Goal: Information Seeking & Learning: Learn about a topic

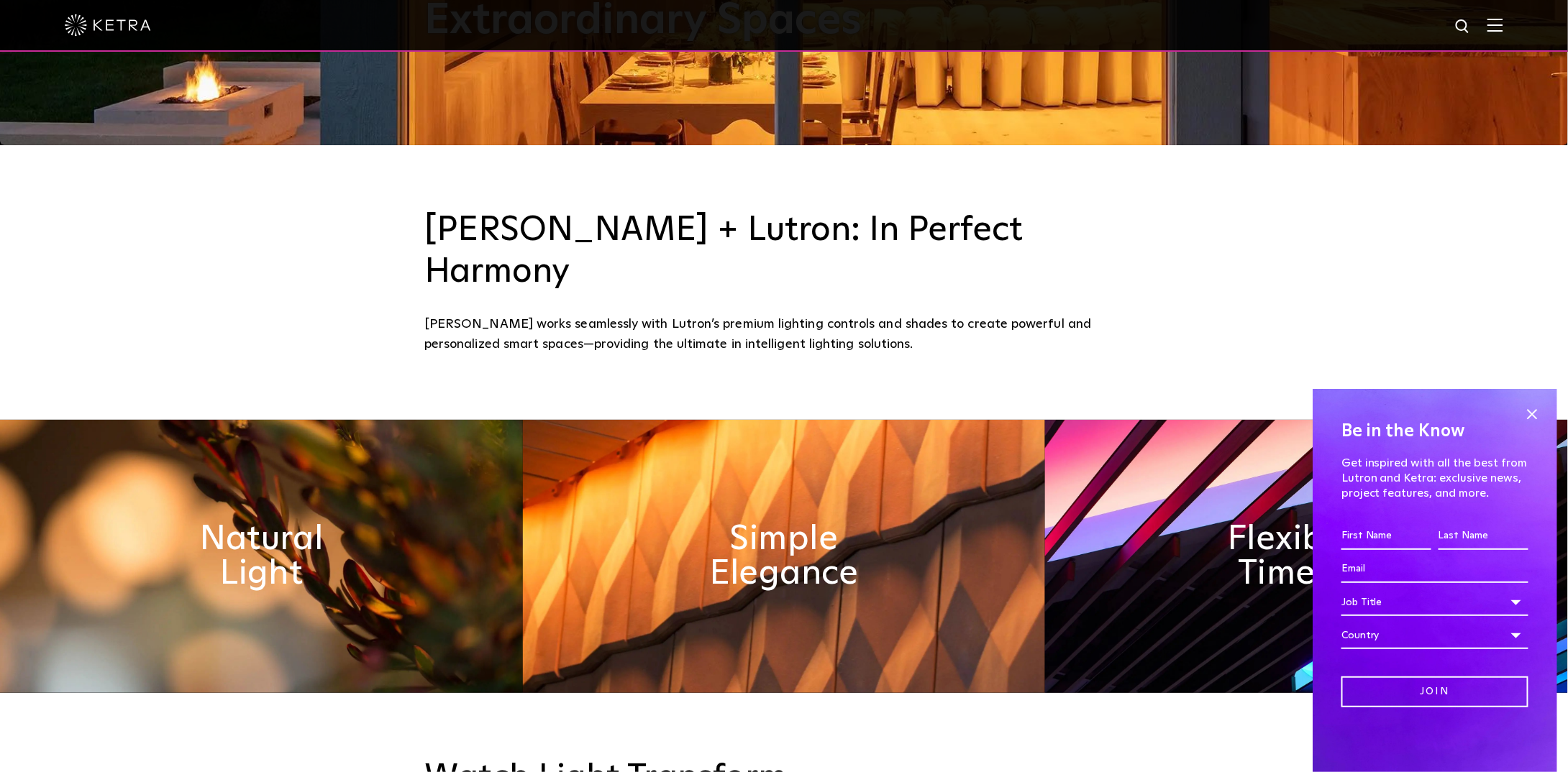
scroll to position [647, 0]
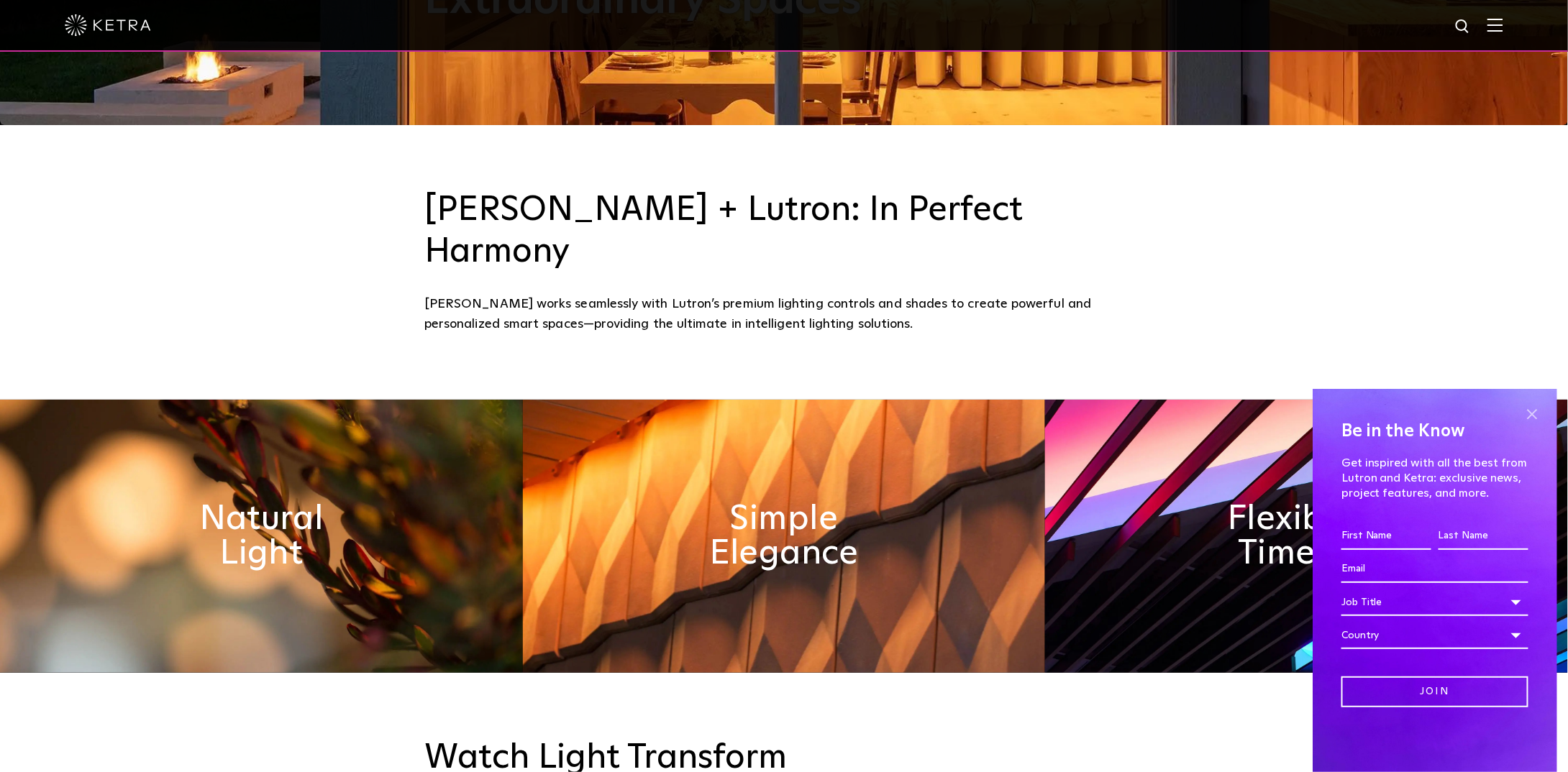
click at [1530, 419] on span at bounding box center [1532, 415] width 22 height 22
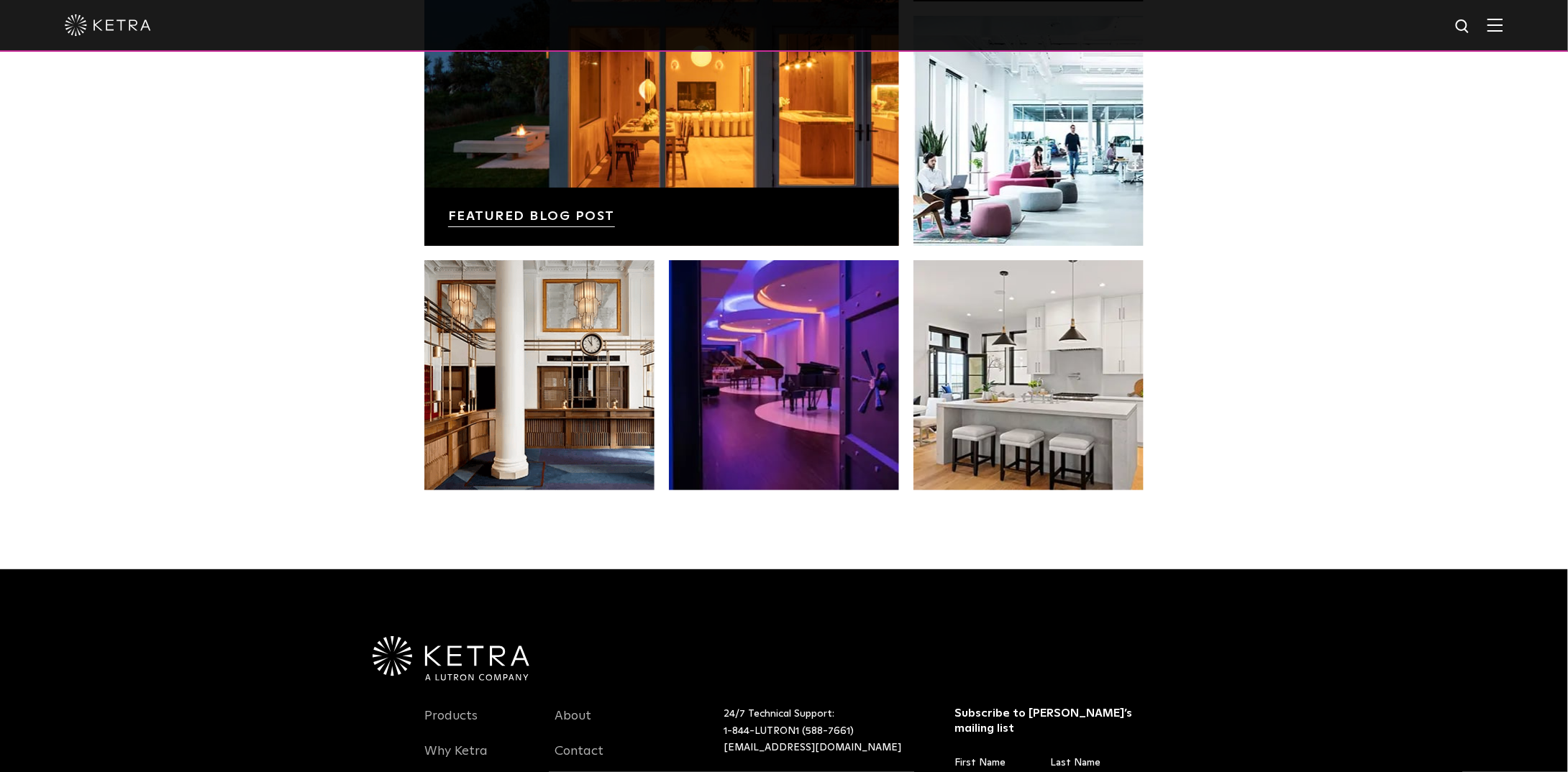
scroll to position [3023, 0]
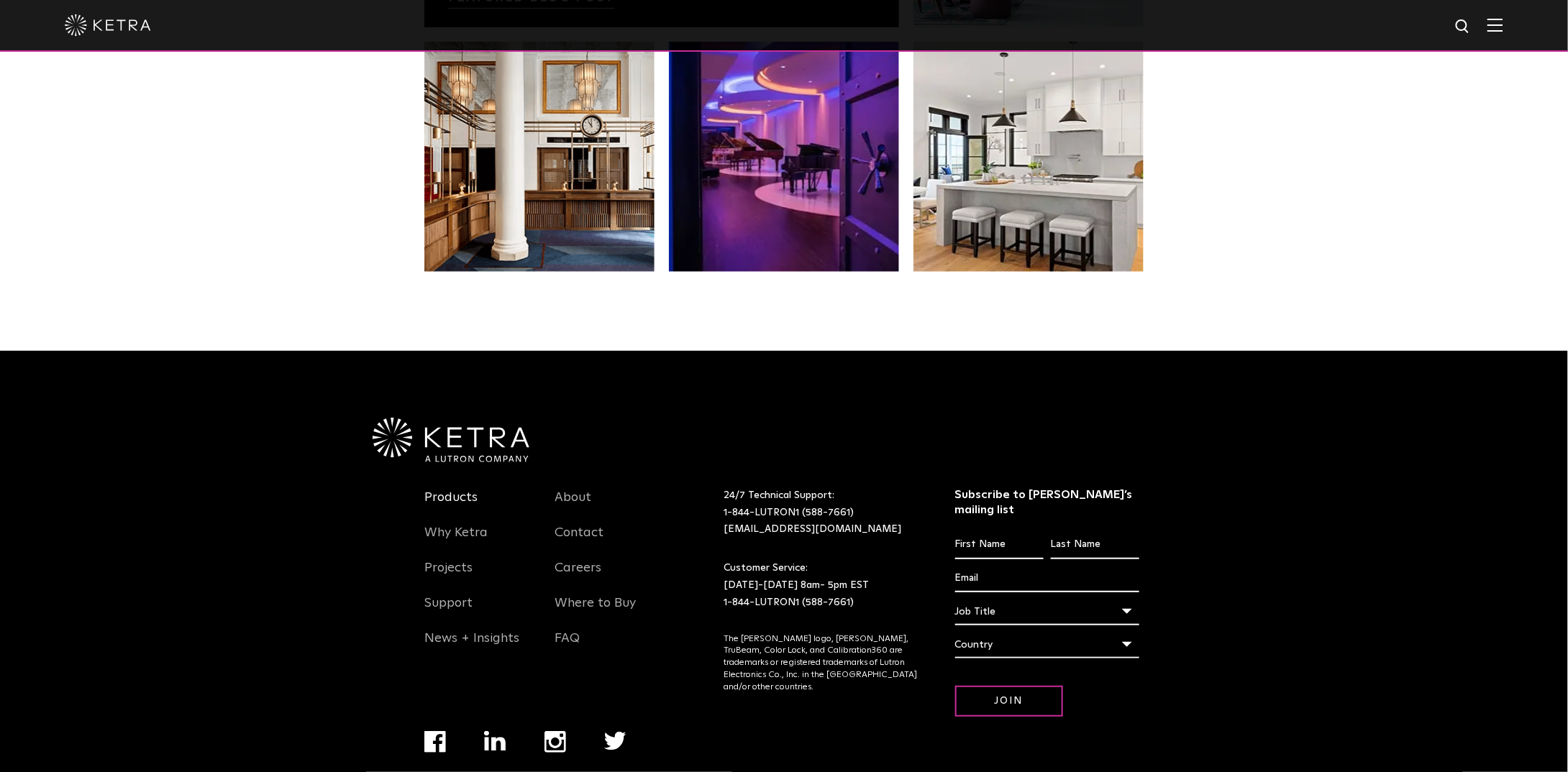
click at [450, 490] on link "Products" at bounding box center [451, 506] width 53 height 33
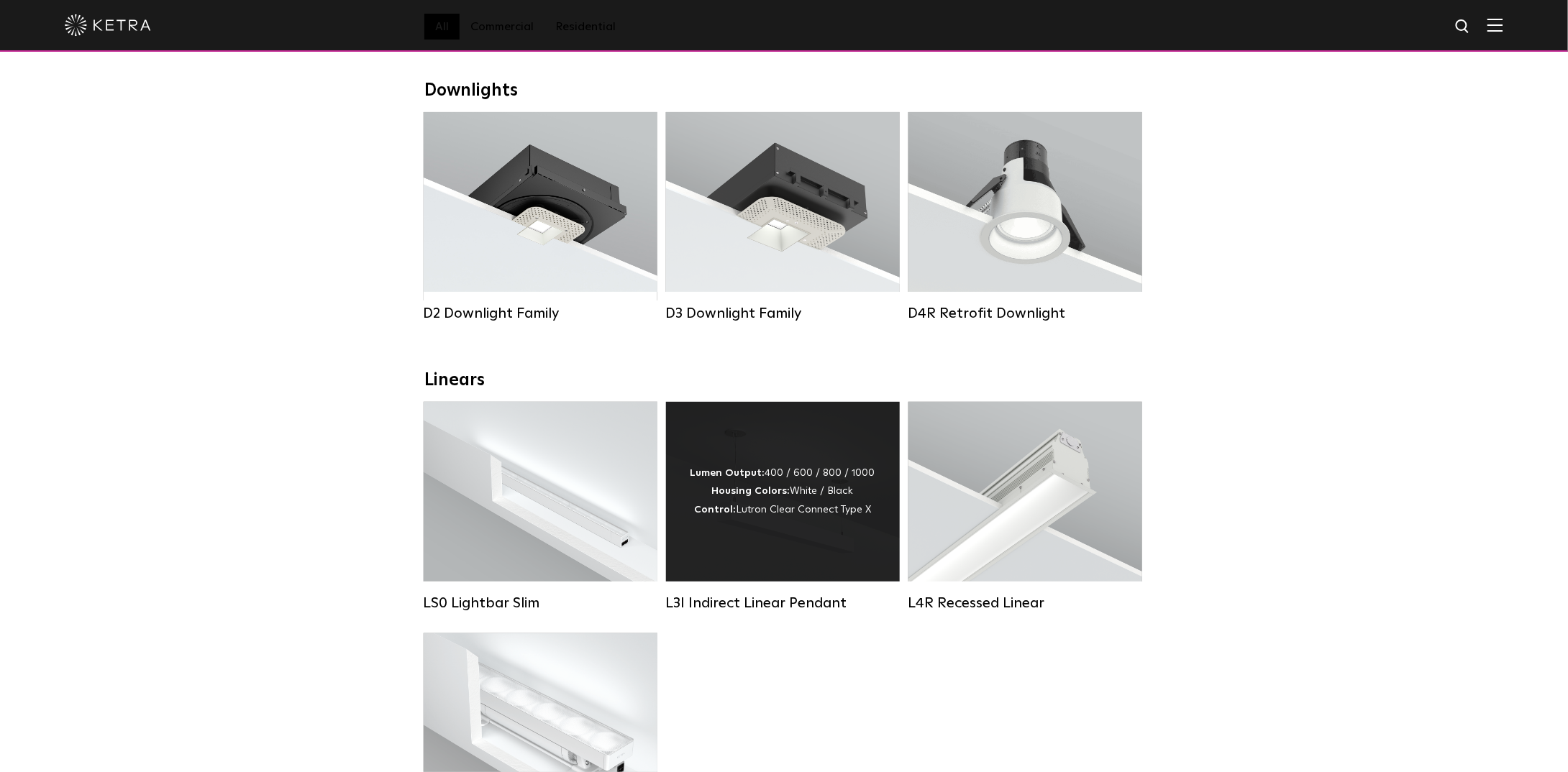
scroll to position [288, 0]
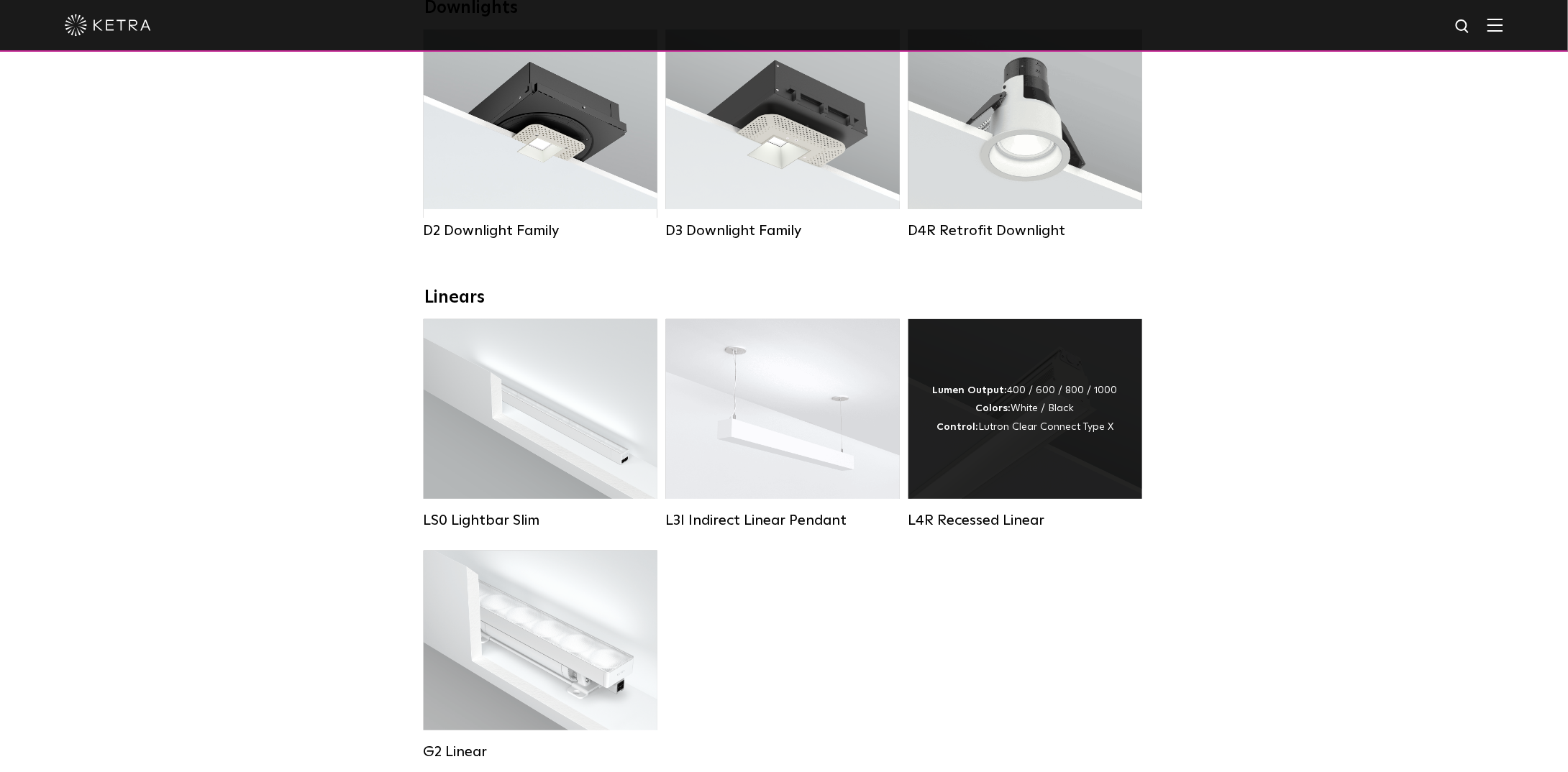
click at [982, 414] on strong "Colors:" at bounding box center [994, 409] width 35 height 10
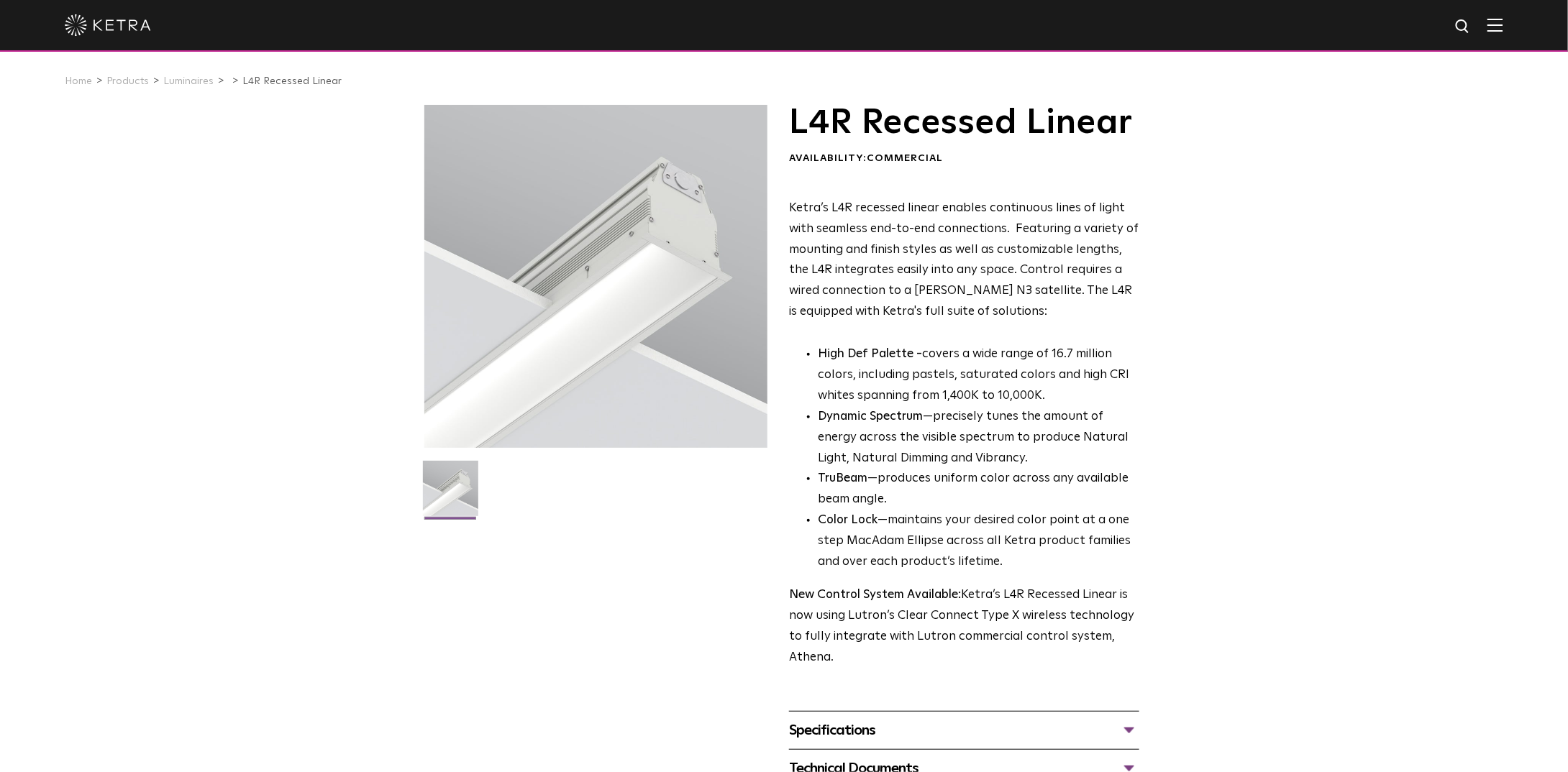
scroll to position [143, 0]
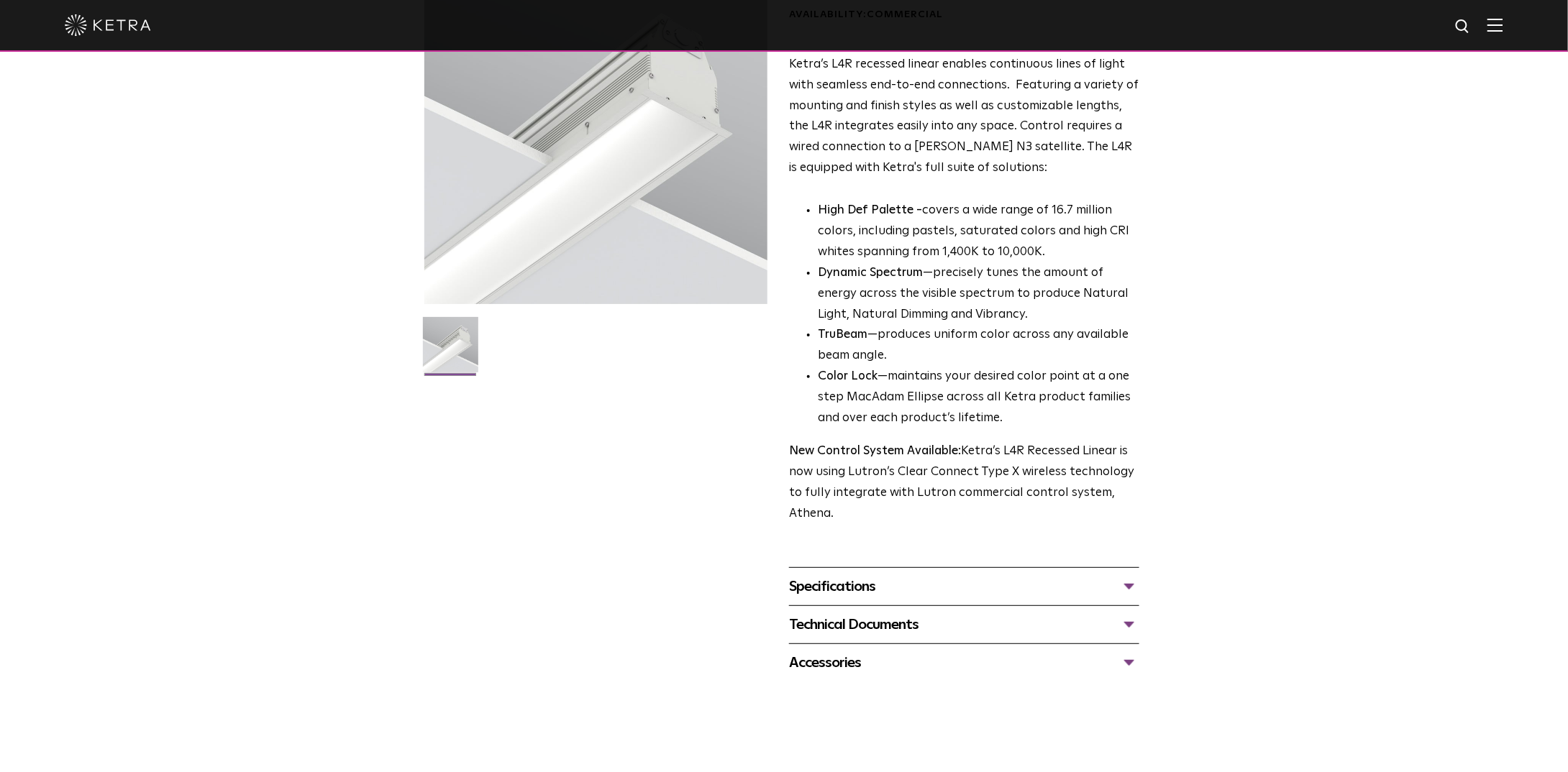
click at [969, 585] on div "Specifications" at bounding box center [964, 587] width 350 height 23
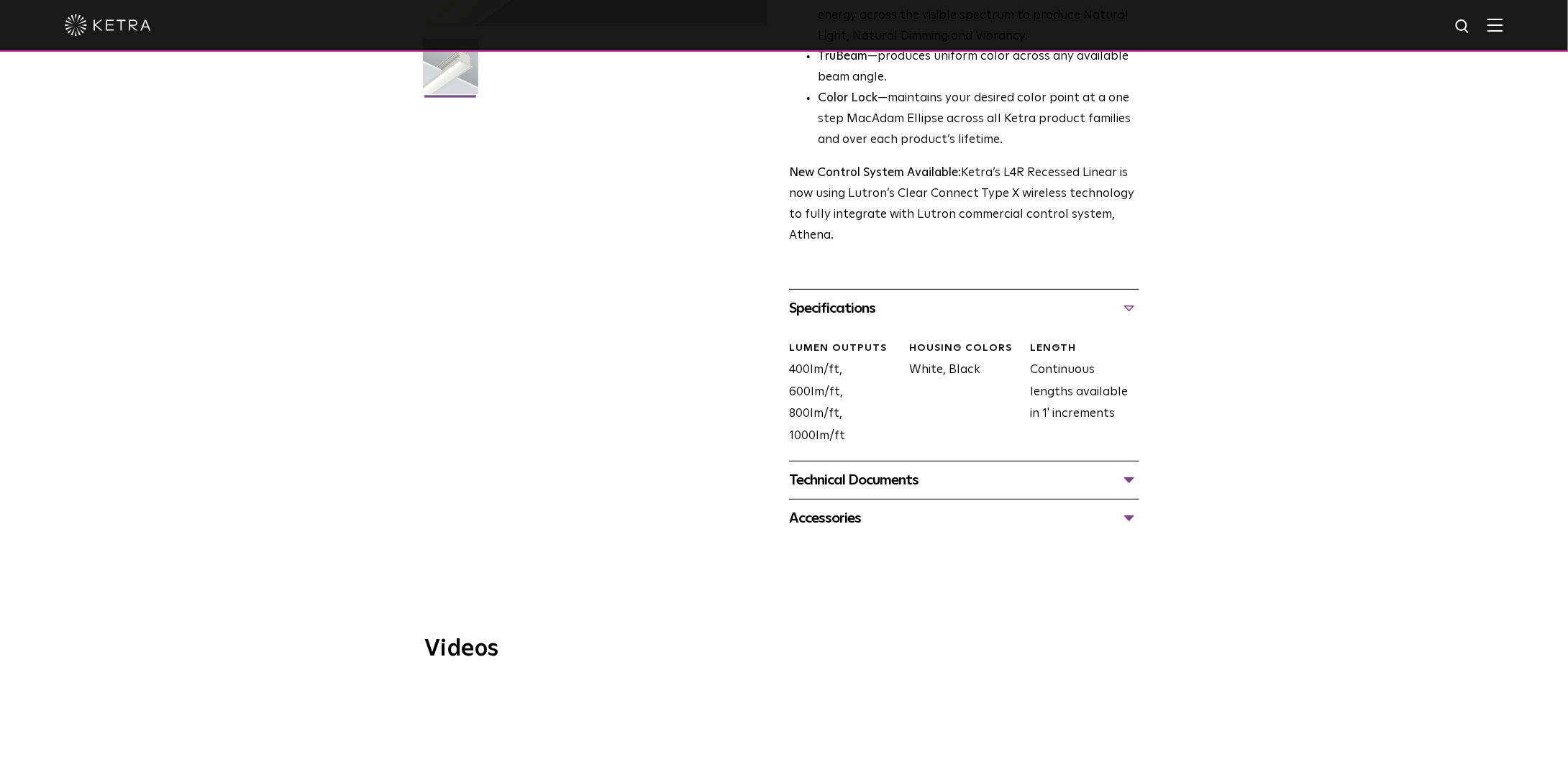
scroll to position [431, 0]
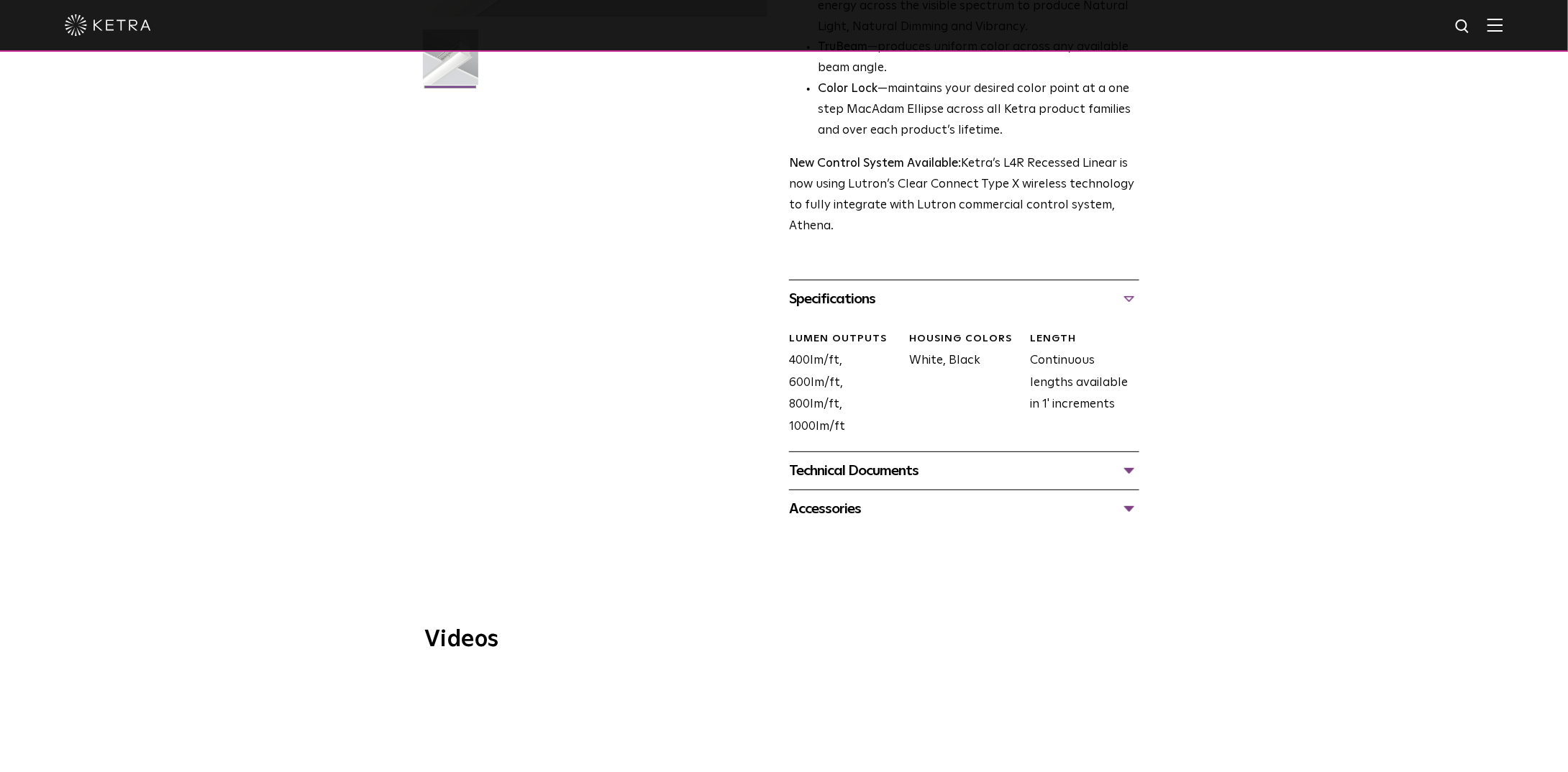
click at [857, 468] on div "Technical Documents" at bounding box center [964, 471] width 350 height 23
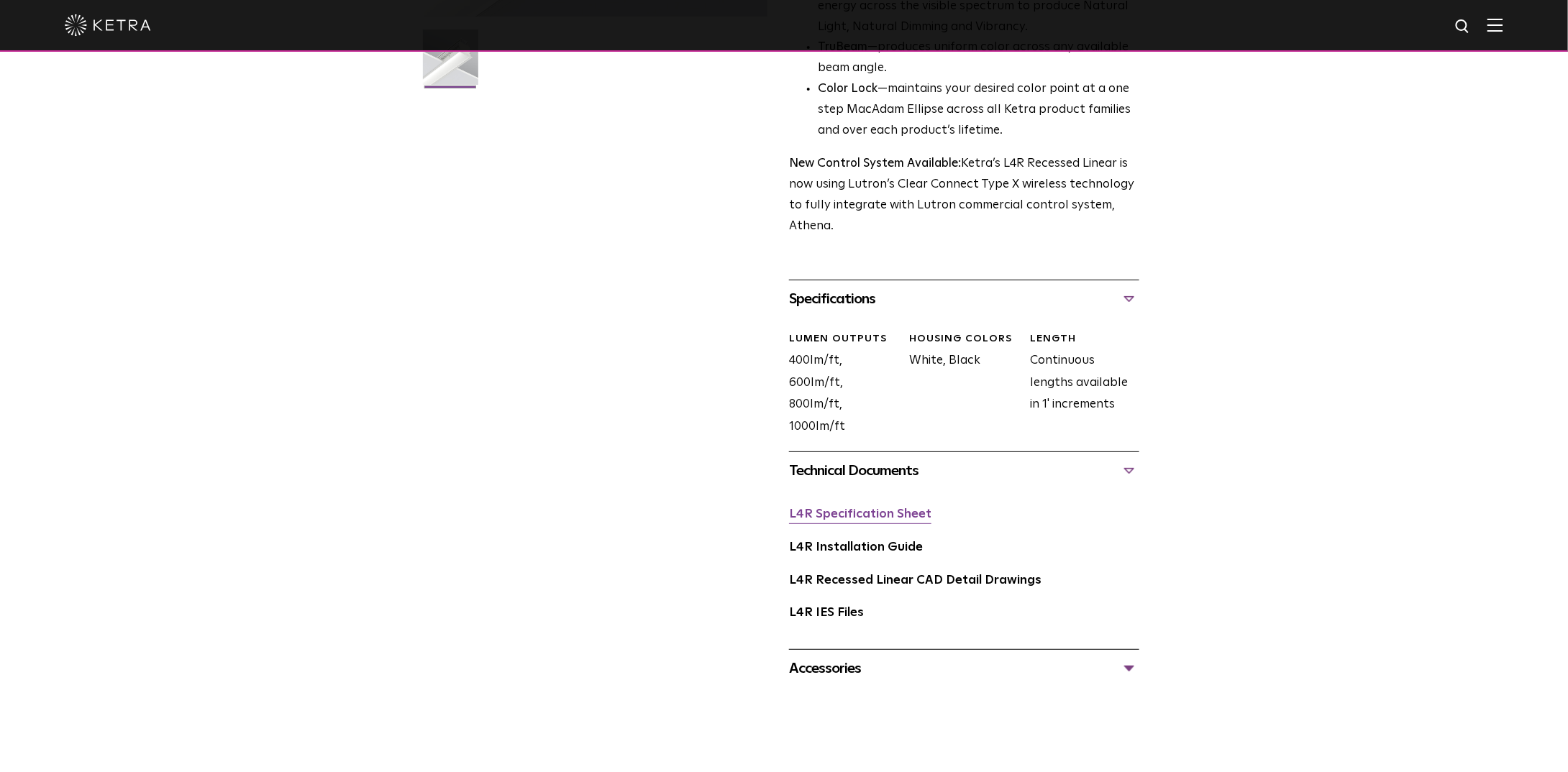
click at [872, 509] on link "L4R Specification Sheet" at bounding box center [860, 514] width 143 height 13
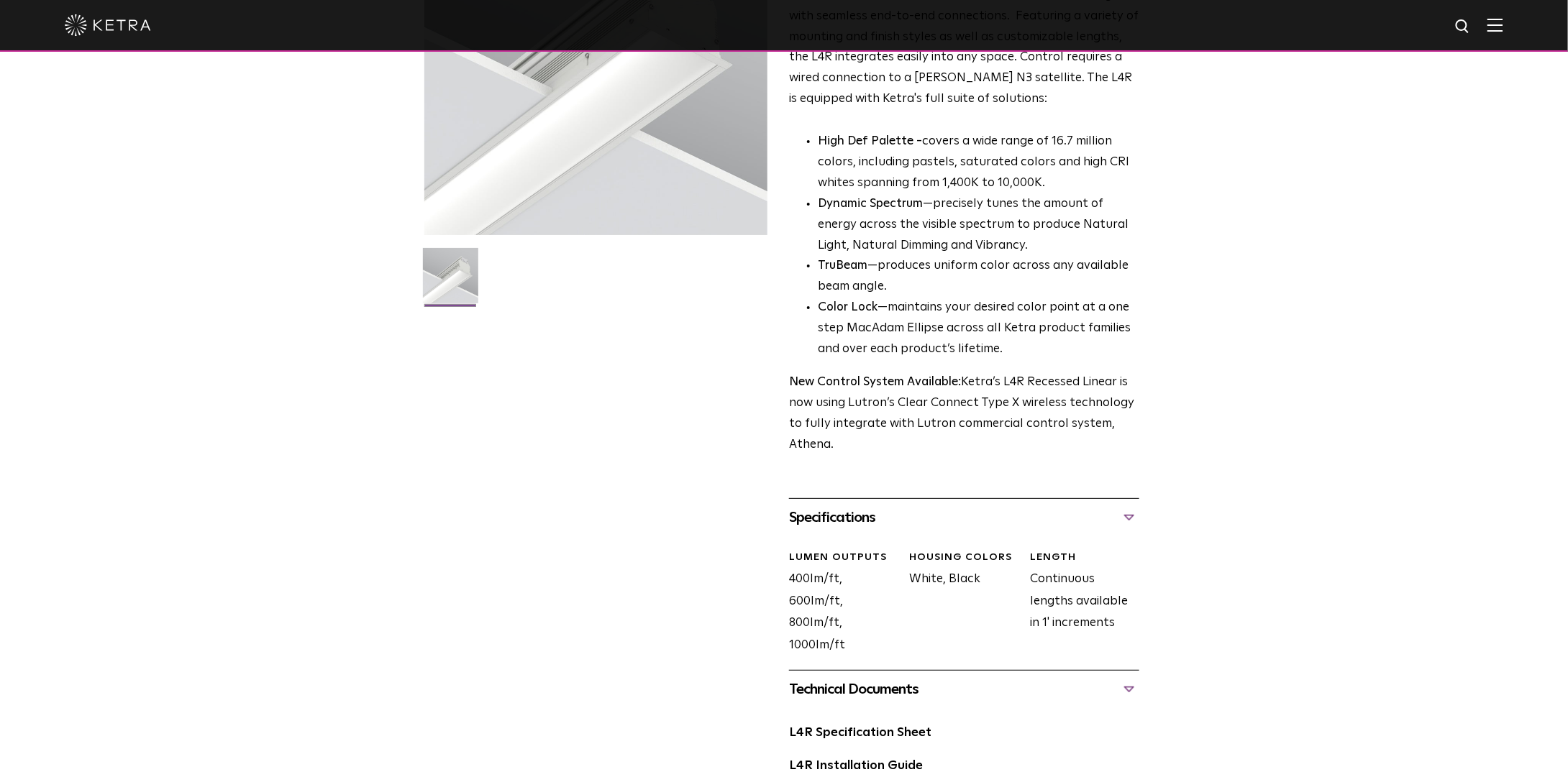
scroll to position [0, 0]
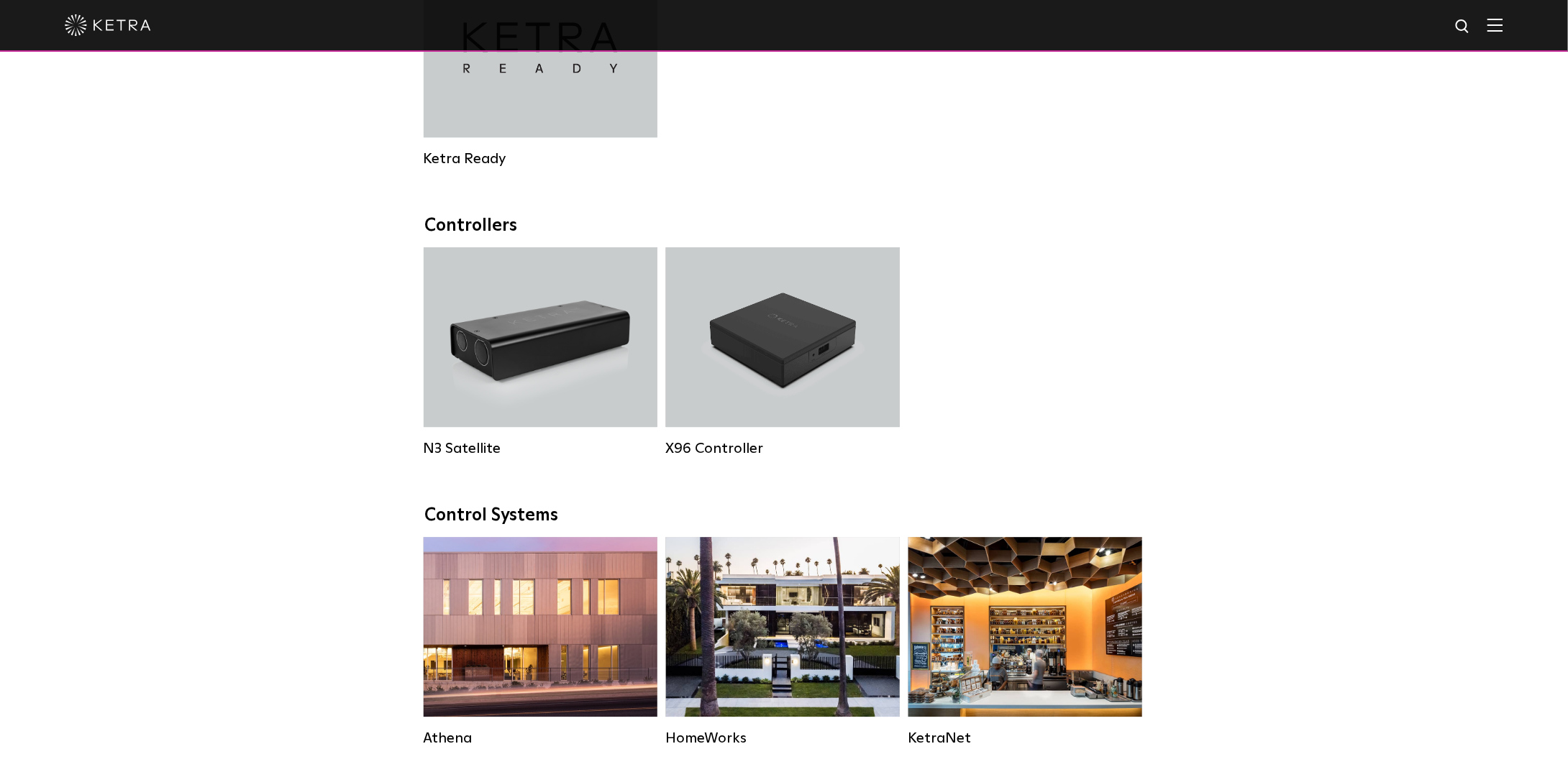
scroll to position [1438, 0]
